Goal: Task Accomplishment & Management: Use online tool/utility

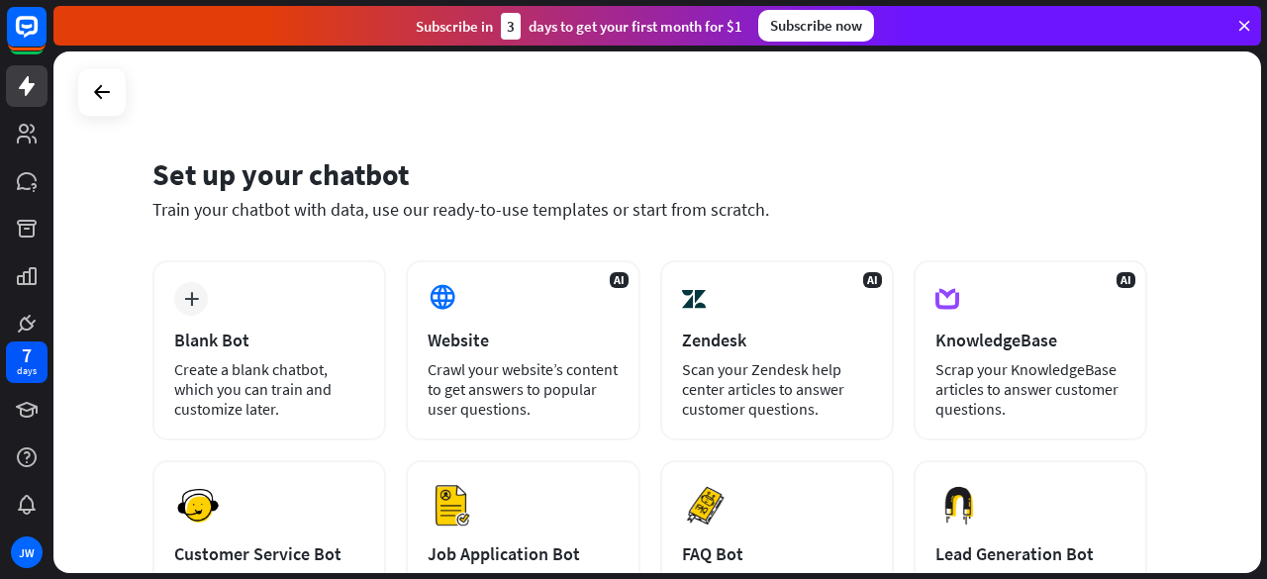
click at [1244, 21] on icon at bounding box center [1245, 26] width 18 height 18
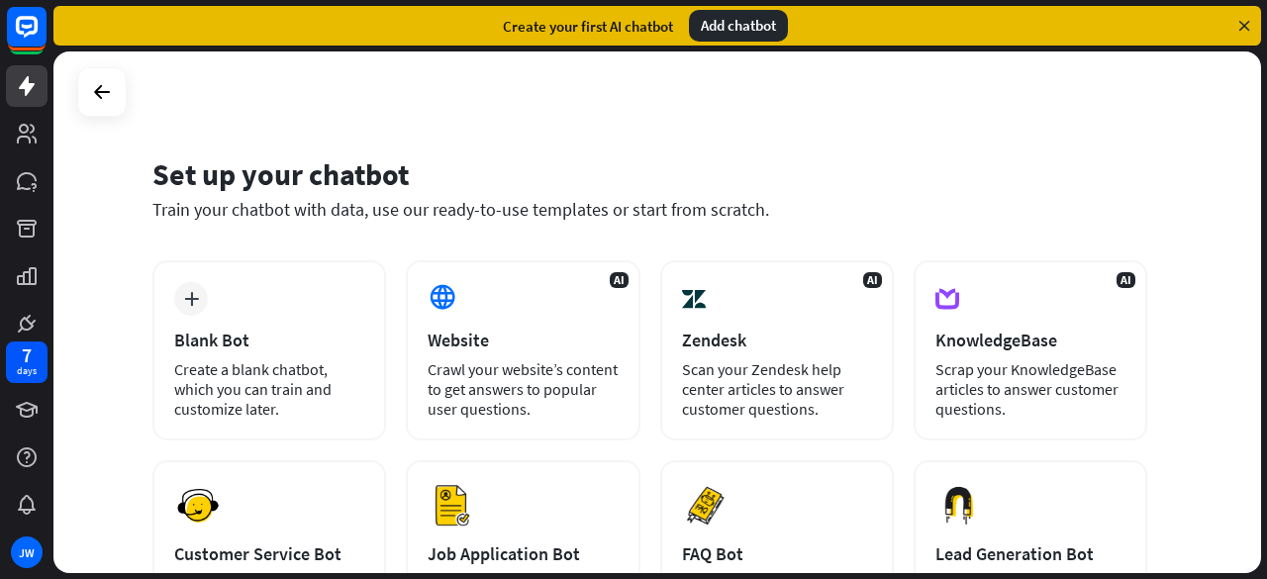
click at [1244, 21] on icon at bounding box center [1245, 26] width 18 height 18
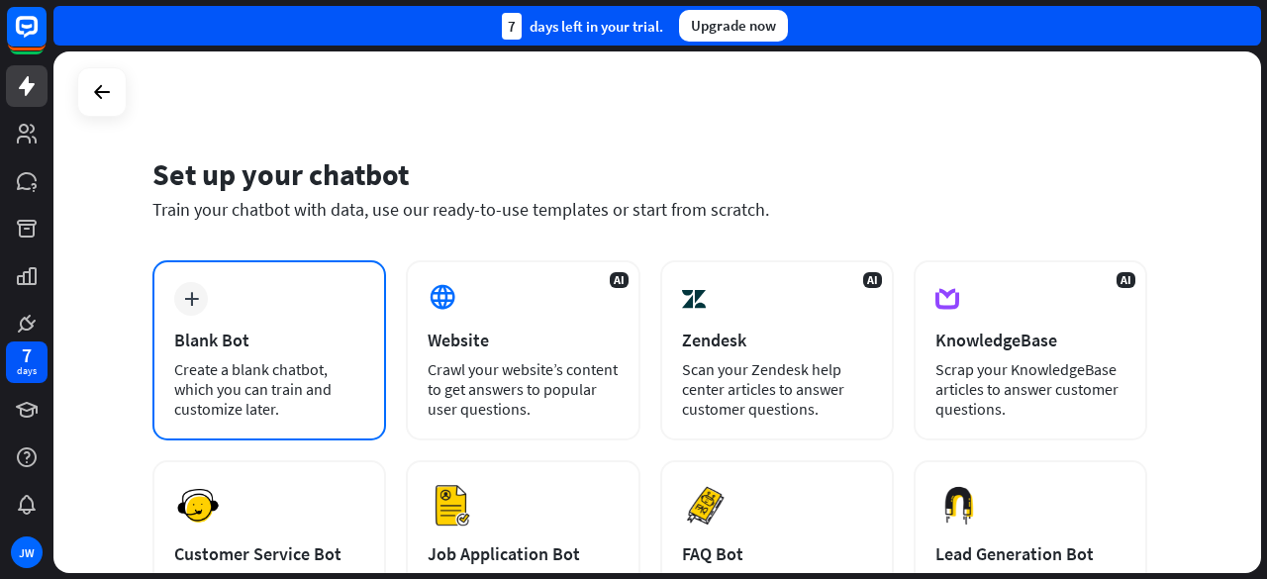
click at [214, 392] on div "Create a blank chatbot, which you can train and customize later." at bounding box center [269, 388] width 190 height 59
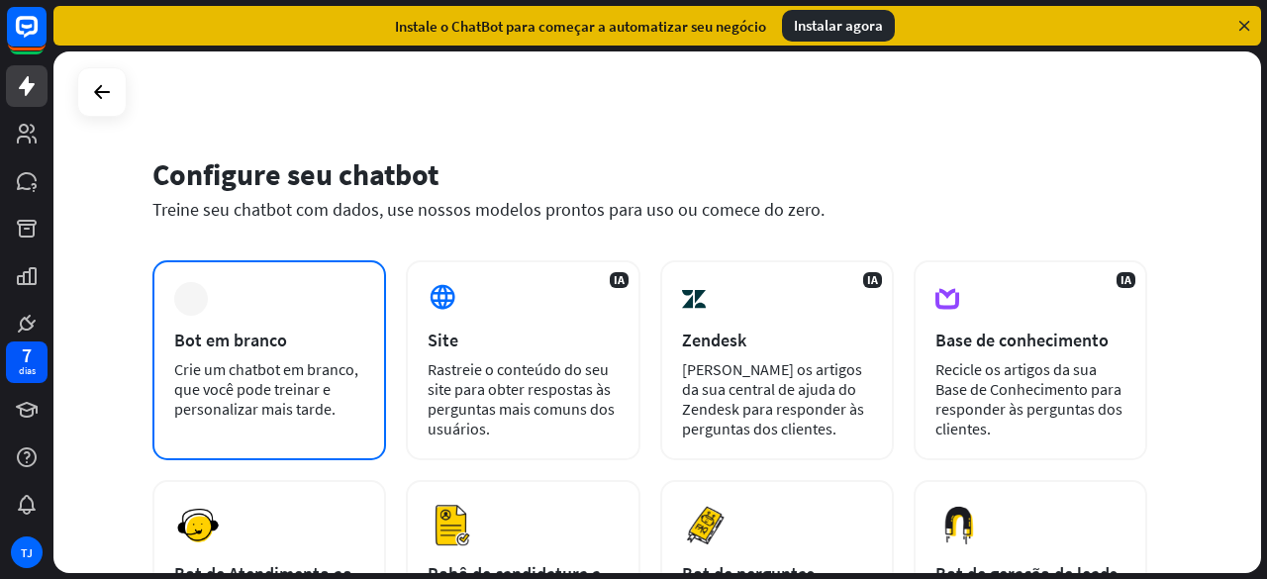
click at [261, 376] on font "Crie um chatbot em branco, que você pode treinar e personalizar mais tarde." at bounding box center [266, 388] width 184 height 59
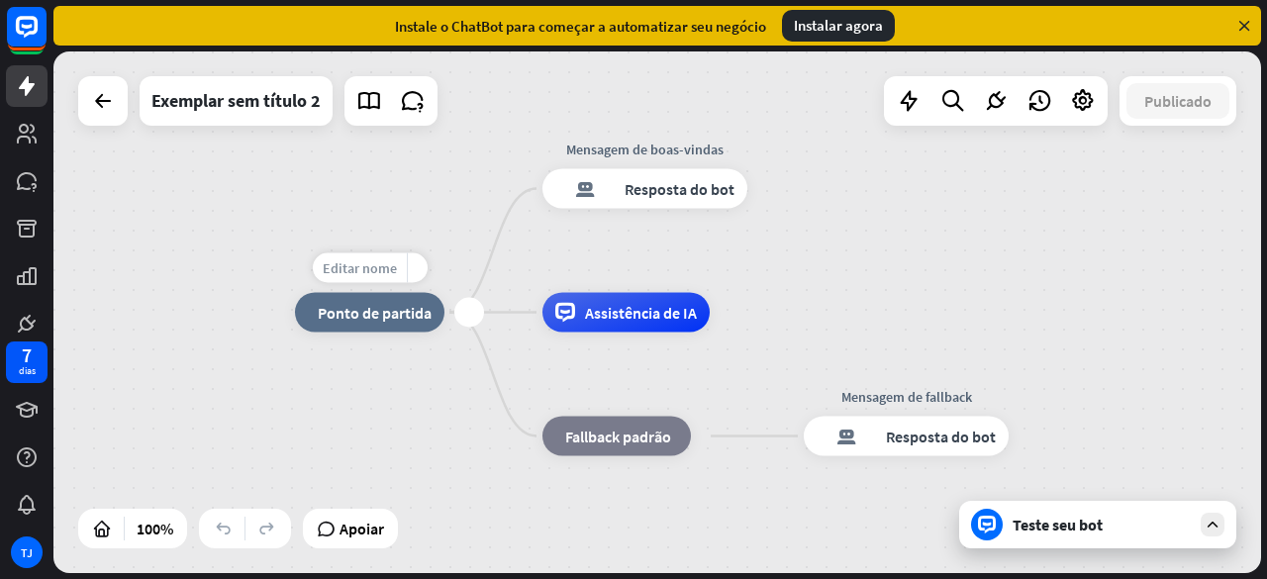
click at [360, 272] on font "Editar nome" at bounding box center [360, 268] width 74 height 18
type input "**********"
